Goal: Find specific page/section: Find specific page/section

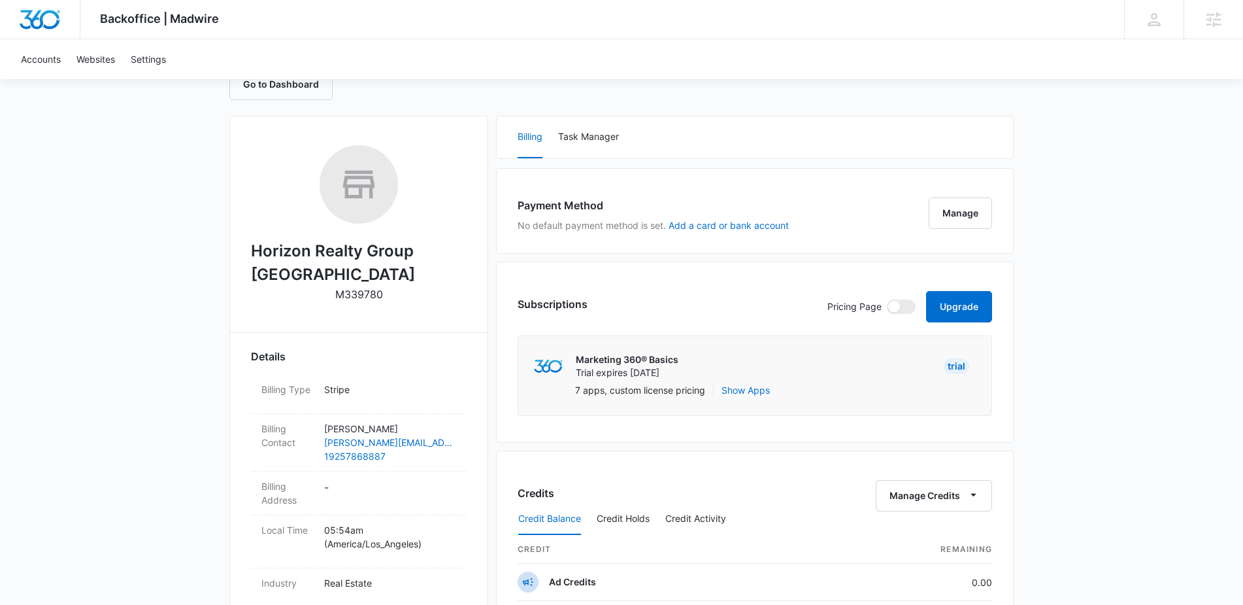
scroll to position [154, 0]
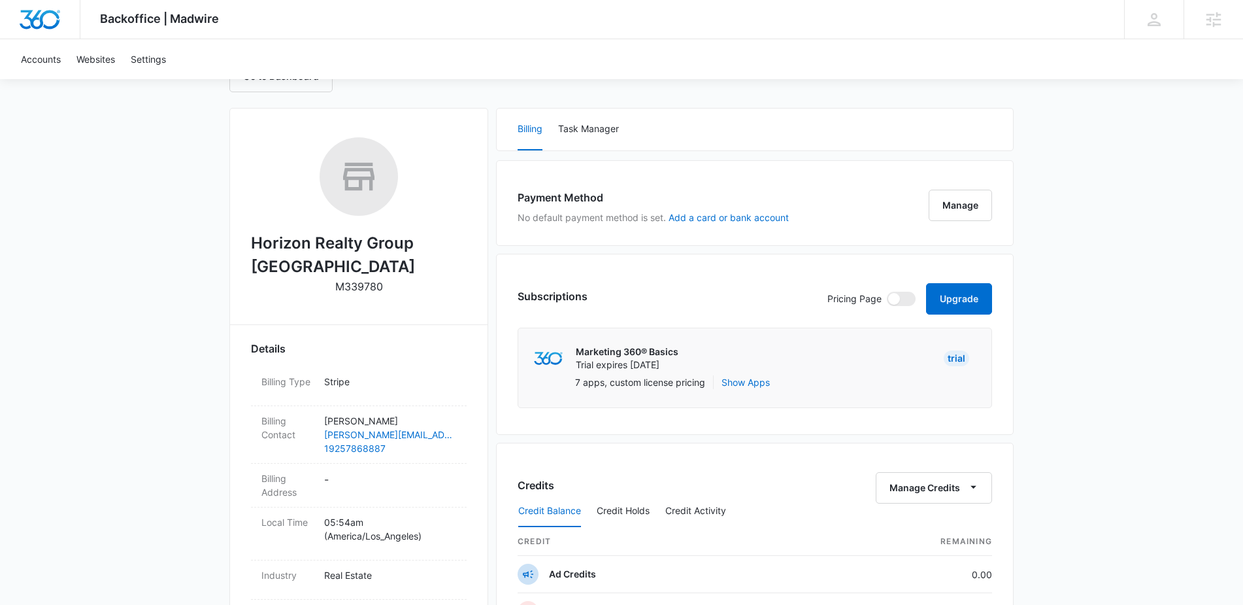
click at [266, 251] on h2 "Horizon Realty Group Danville" at bounding box center [359, 254] width 216 height 47
drag, startPoint x: 250, startPoint y: 242, endPoint x: 414, endPoint y: 261, distance: 165.1
click at [414, 261] on h2 "Horizon Realty Group Danville" at bounding box center [359, 254] width 216 height 47
copy h2 "Horizon Realty Group Danville"
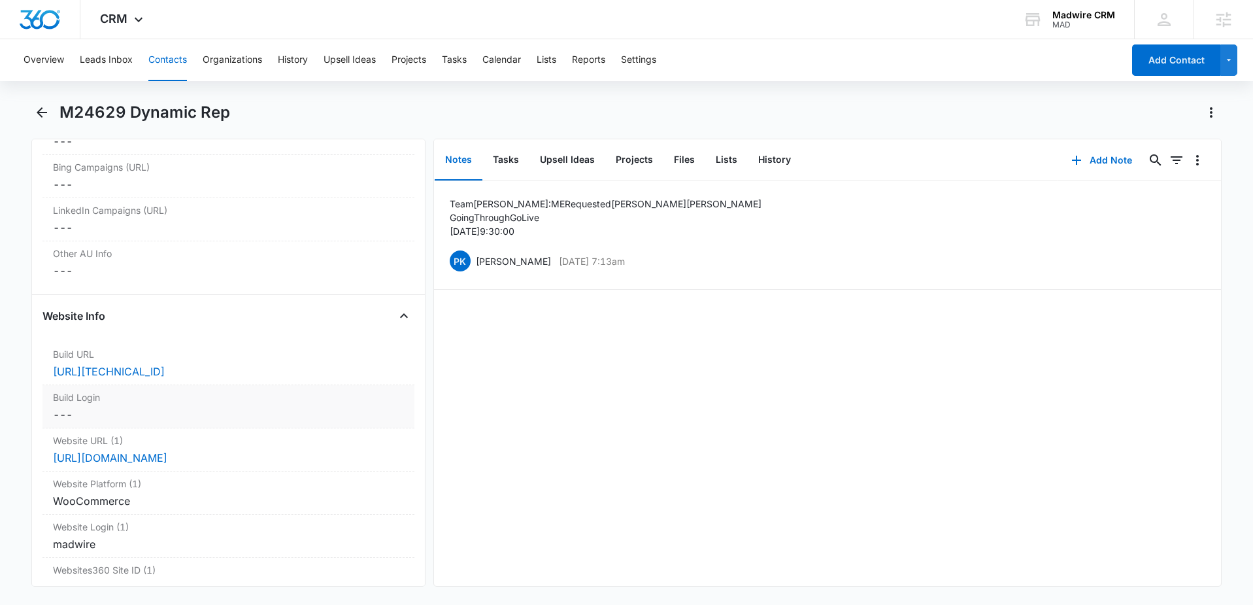
scroll to position [4828, 0]
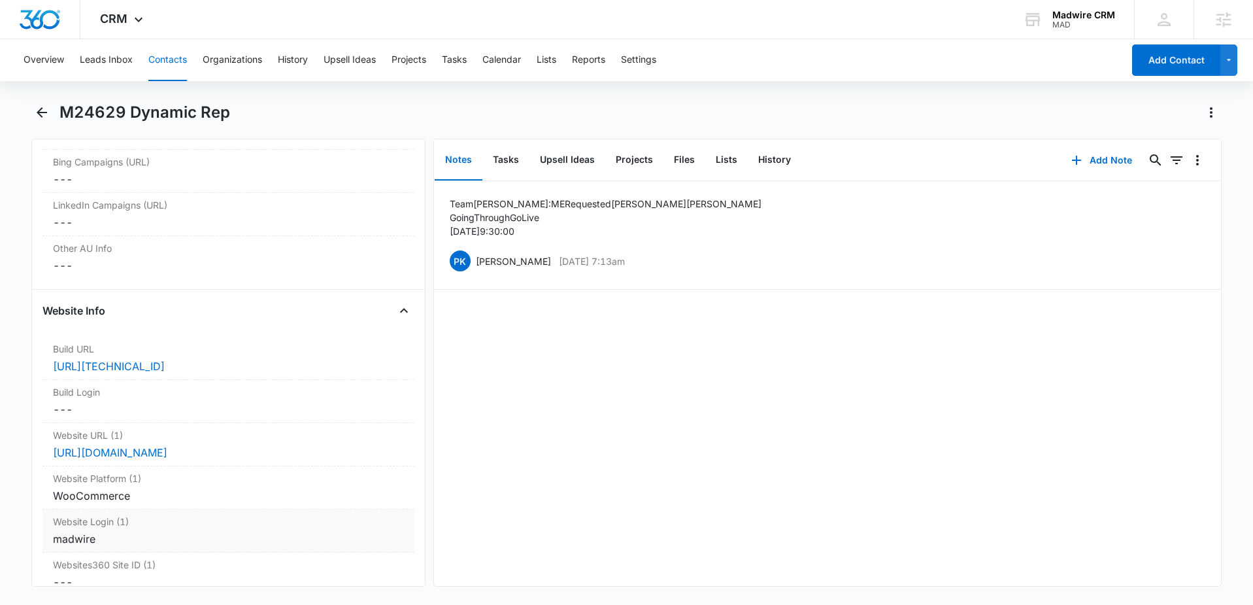
click at [274, 514] on label "Website Login (1)" at bounding box center [228, 521] width 351 height 14
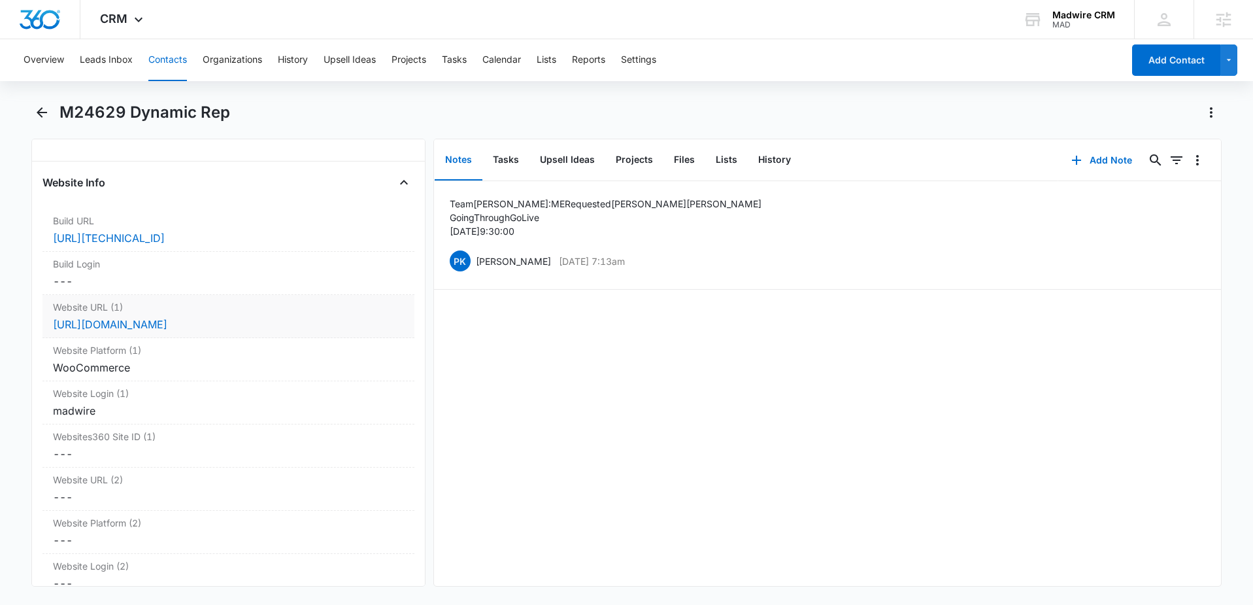
scroll to position [5007, 0]
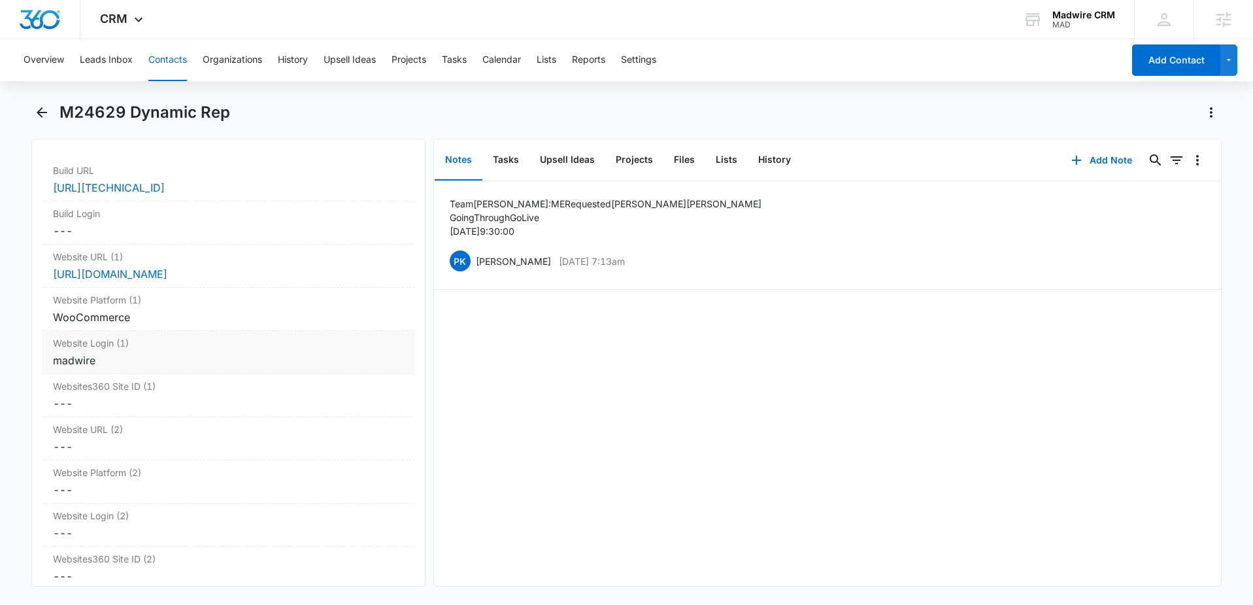
click at [195, 337] on label "Website Login (1)" at bounding box center [228, 343] width 351 height 14
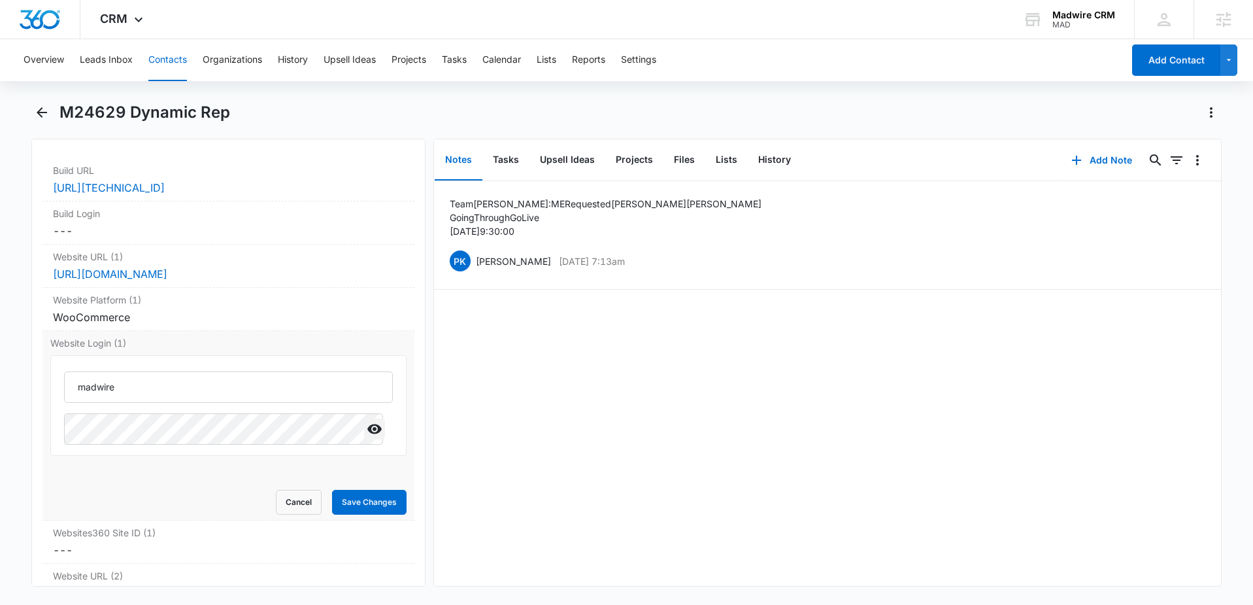
click at [367, 424] on icon "Show" at bounding box center [374, 429] width 14 height 10
